Goal: Understand process/instructions: Learn how to perform a task or action

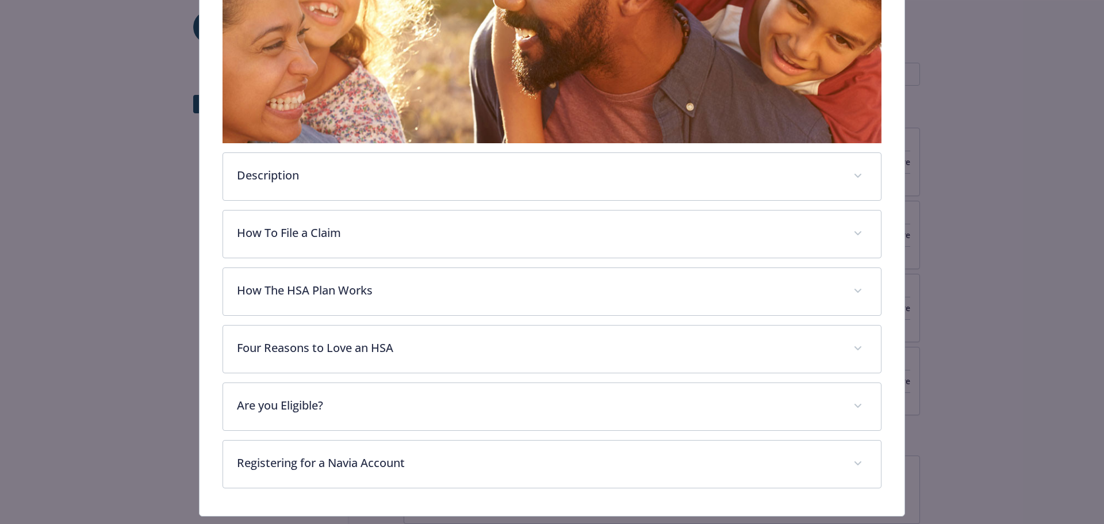
scroll to position [292, 0]
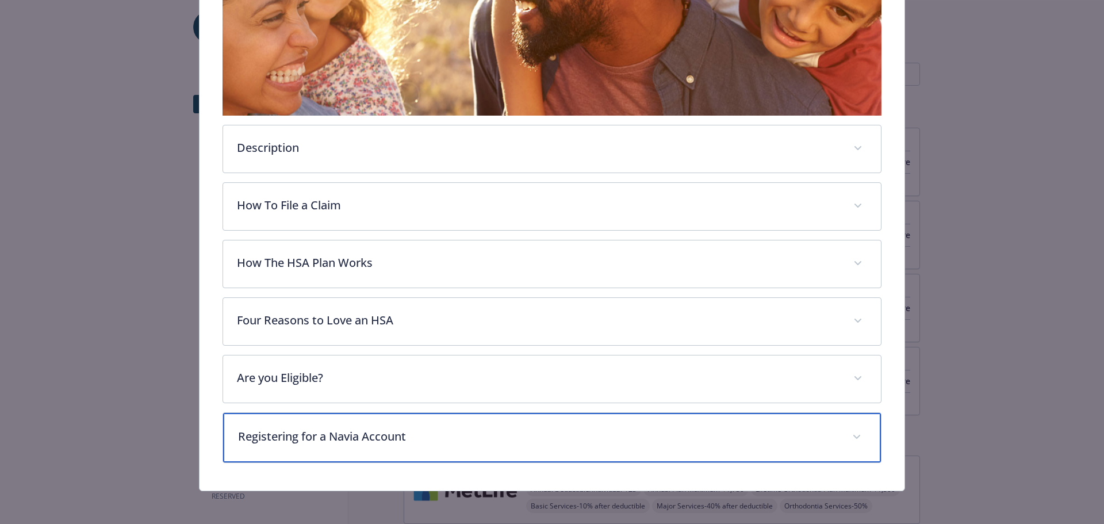
click at [383, 432] on p "Registering for a Navia Account" at bounding box center [538, 436] width 601 height 17
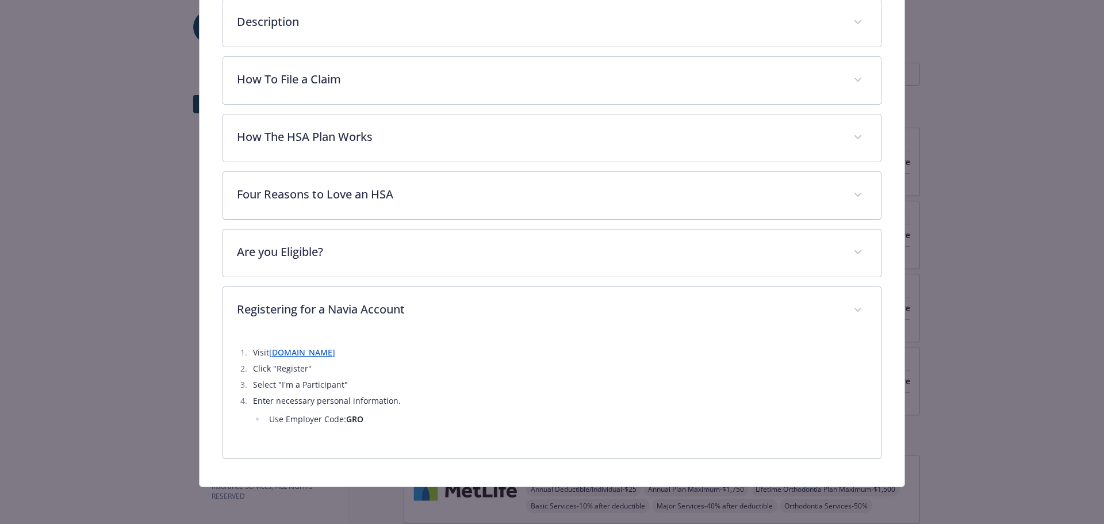
scroll to position [416, 0]
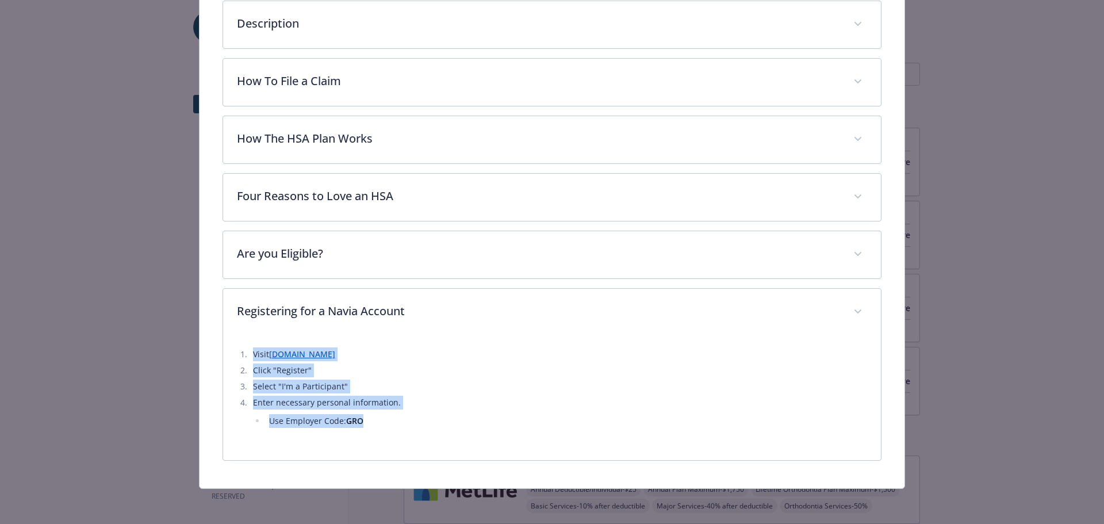
drag, startPoint x: 373, startPoint y: 423, endPoint x: 247, endPoint y: 342, distance: 149.5
click at [247, 342] on div "Visit www.naviabenefits.com Click "Register" Select "I'm a Participant" Enter n…" at bounding box center [552, 391] width 631 height 110
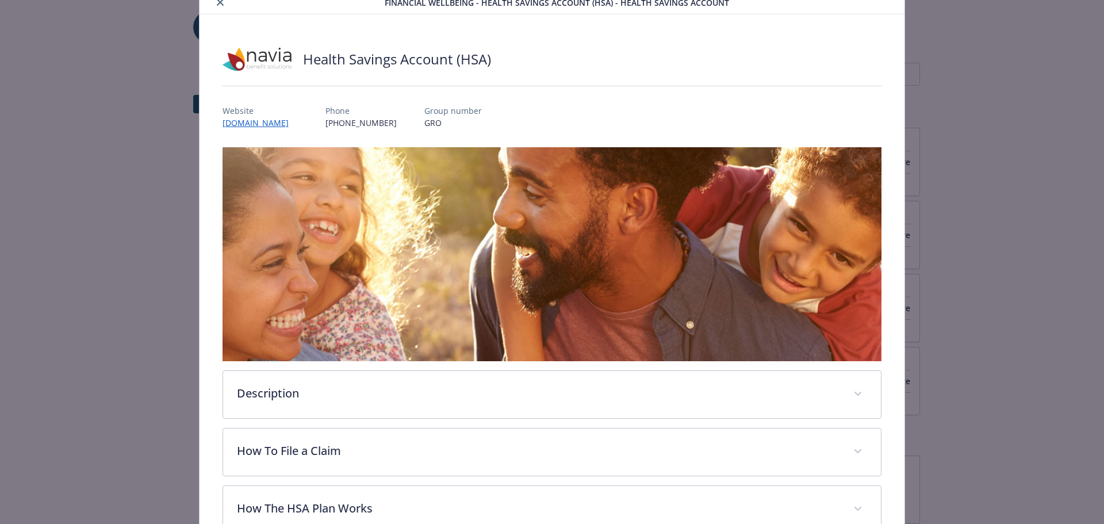
scroll to position [0, 0]
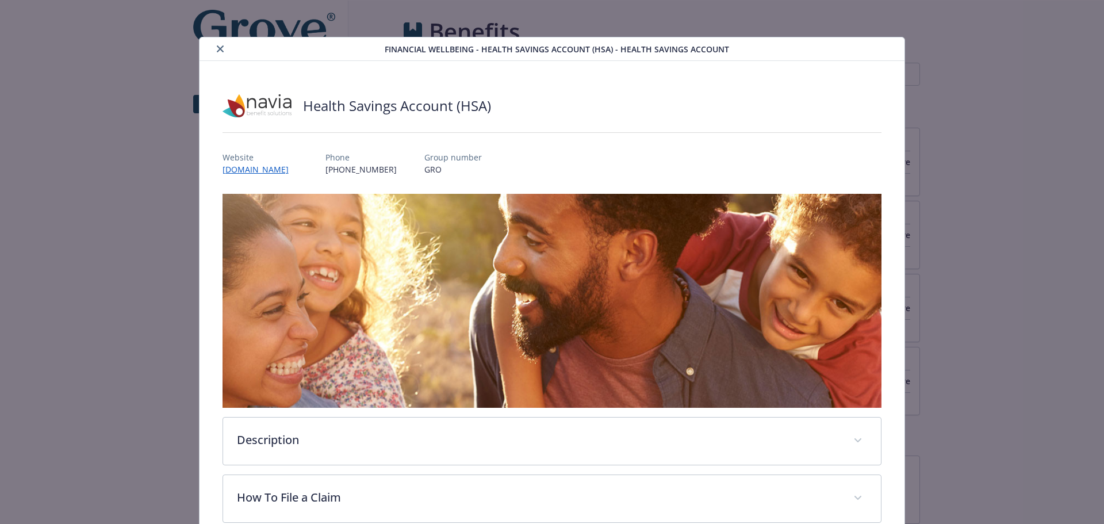
click at [221, 52] on icon "close" at bounding box center [220, 48] width 7 height 7
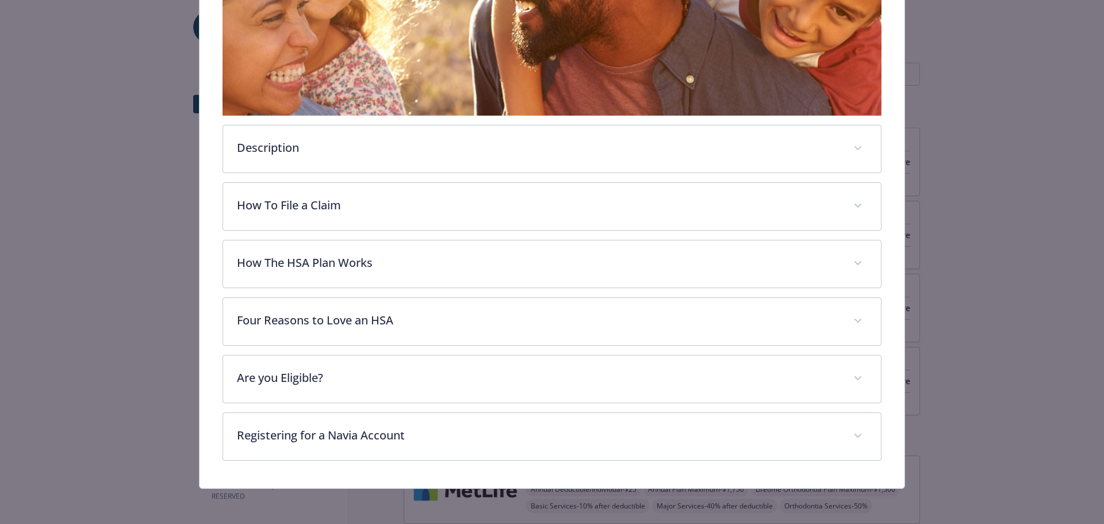
scroll to position [5, 0]
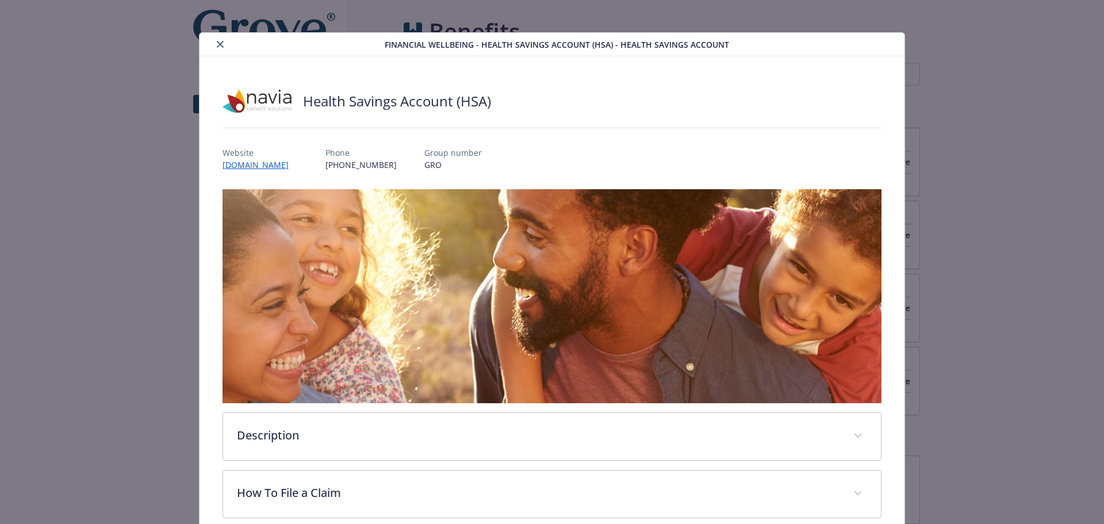
click at [217, 47] on icon "close" at bounding box center [220, 44] width 7 height 7
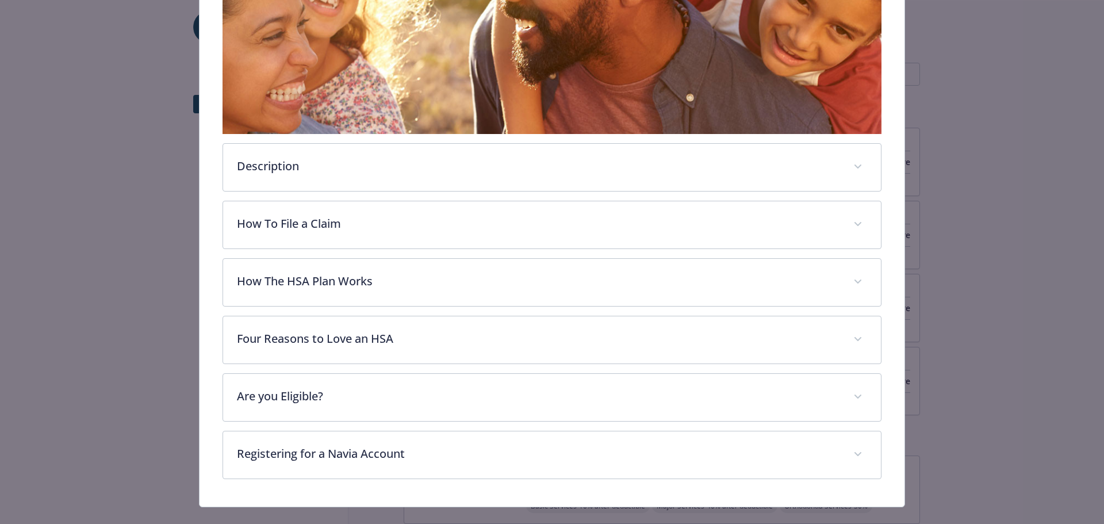
scroll to position [292, 0]
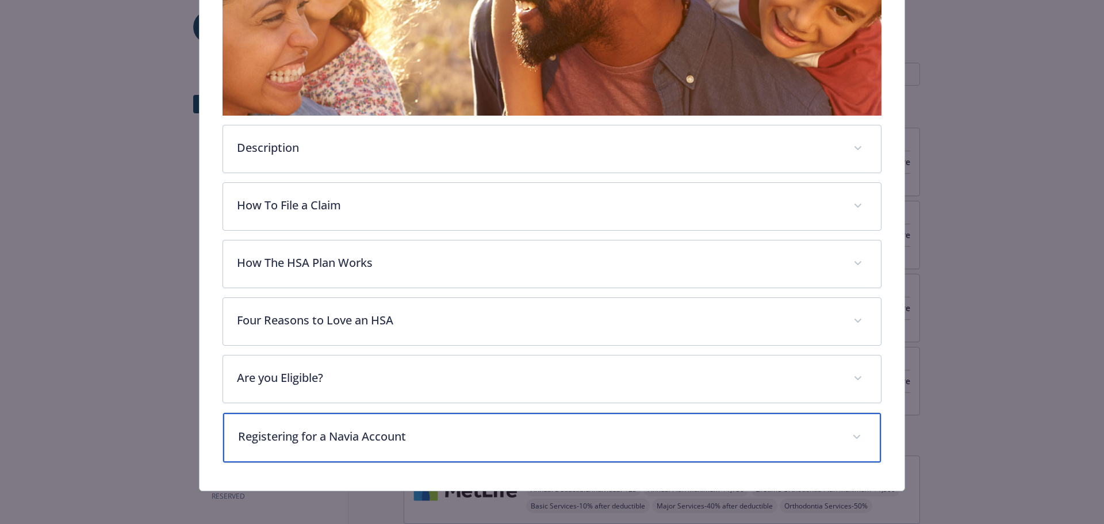
click at [379, 429] on p "Registering for a Navia Account" at bounding box center [538, 436] width 601 height 17
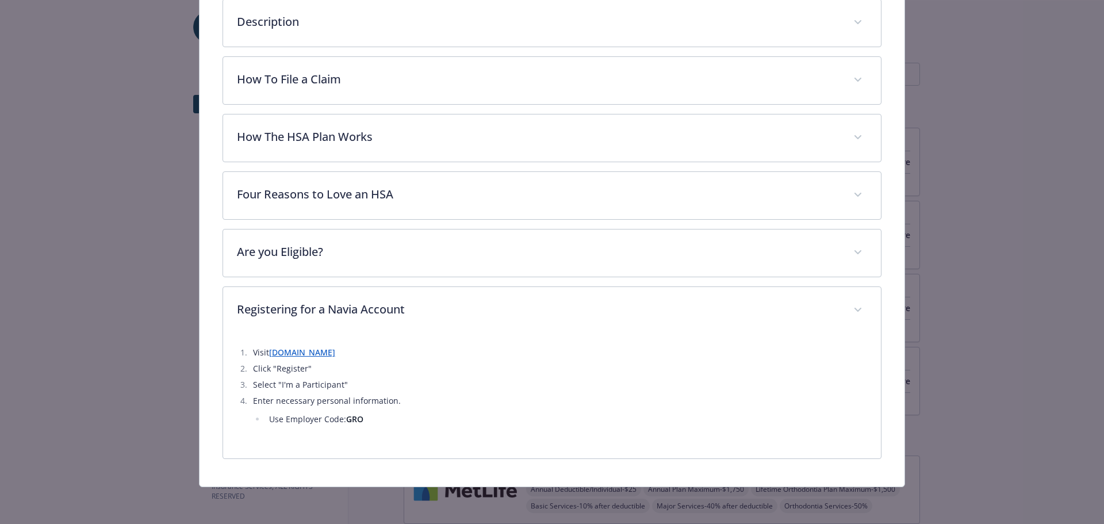
scroll to position [416, 0]
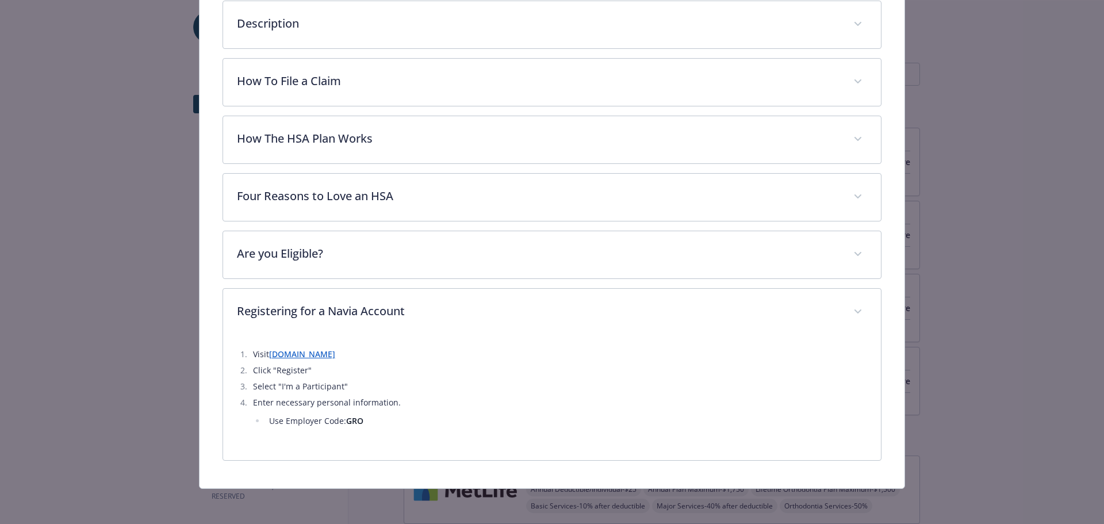
click at [328, 354] on link "[DOMAIN_NAME]" at bounding box center [302, 354] width 66 height 11
